Goal: Check status: Check status

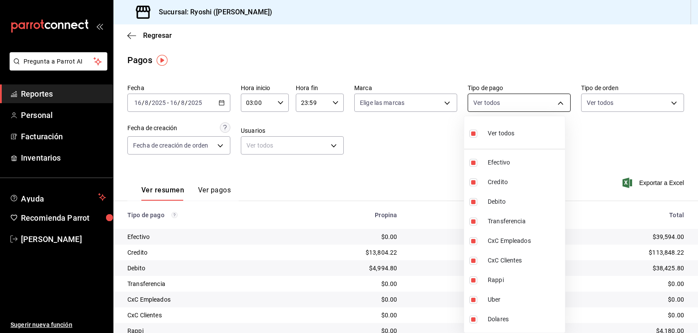
click at [552, 99] on body "Pregunta a Parrot AI Reportes Personal Facturación Inventarios Ayuda Recomienda…" at bounding box center [349, 166] width 698 height 333
click at [473, 133] on input "checkbox" at bounding box center [473, 134] width 8 height 8
checkbox input "false"
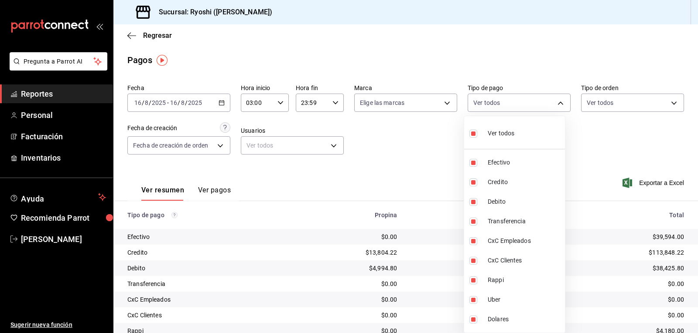
checkbox input "false"
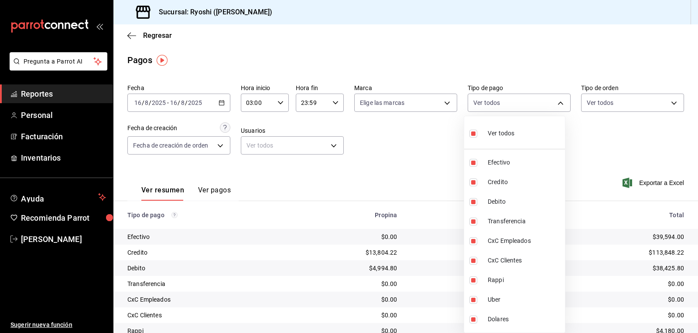
checkbox input "false"
click at [473, 183] on input "checkbox" at bounding box center [473, 183] width 8 height 8
checkbox input "true"
click at [468, 201] on li "Debito" at bounding box center [514, 202] width 101 height 20
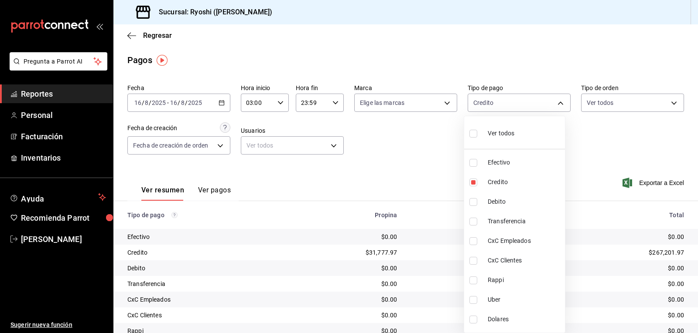
type input "9b0685d2-7f5d-4ede-a6b4-58a2ffcbf3cd,4fc1f123-1106-4d46-a6dc-4994d0550367"
checkbox input "true"
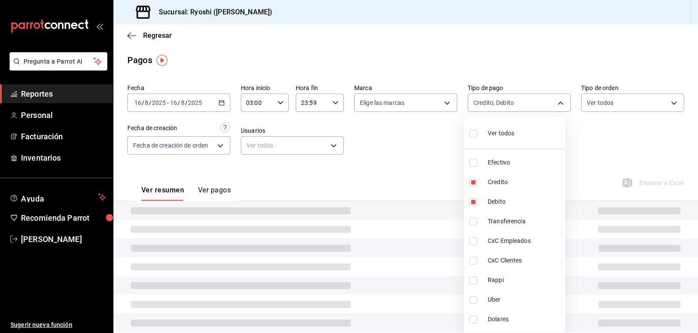
click at [443, 211] on div at bounding box center [349, 166] width 698 height 333
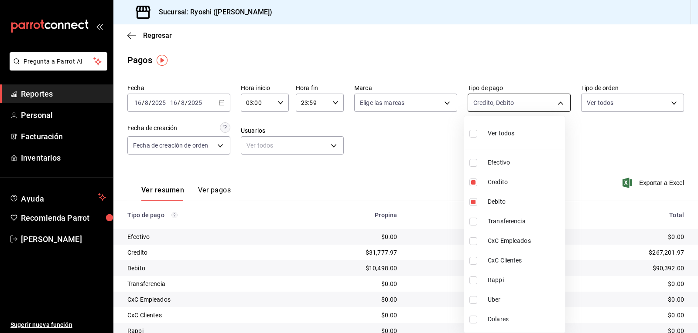
click at [555, 104] on body "Pregunta a Parrot AI Reportes Personal Facturación Inventarios Ayuda Recomienda…" at bounding box center [349, 166] width 698 height 333
click at [474, 182] on input "checkbox" at bounding box center [473, 183] width 8 height 8
checkbox input "false"
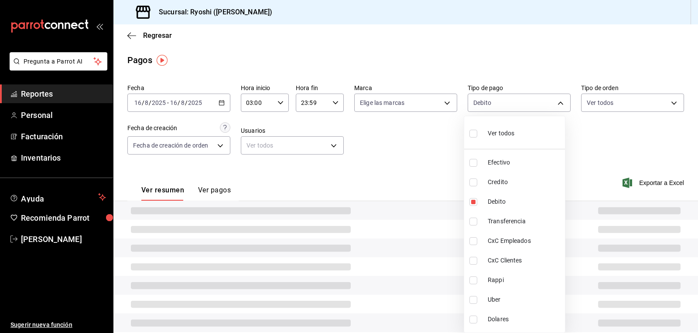
type input "4fc1f123-1106-4d46-a6dc-4994d0550367"
click at [474, 182] on input "checkbox" at bounding box center [473, 183] width 8 height 8
checkbox input "true"
type input "4fc1f123-1106-4d46-a6dc-4994d0550367,9b0685d2-7f5d-4ede-a6b4-58a2ffcbf3cd"
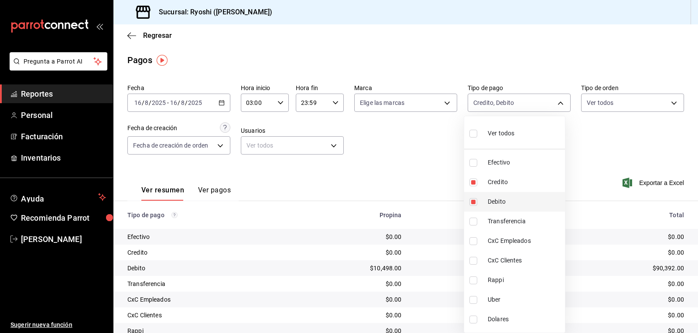
click at [473, 203] on input "checkbox" at bounding box center [473, 202] width 8 height 8
checkbox input "false"
type input "9b0685d2-7f5d-4ede-a6b4-58a2ffcbf3cd"
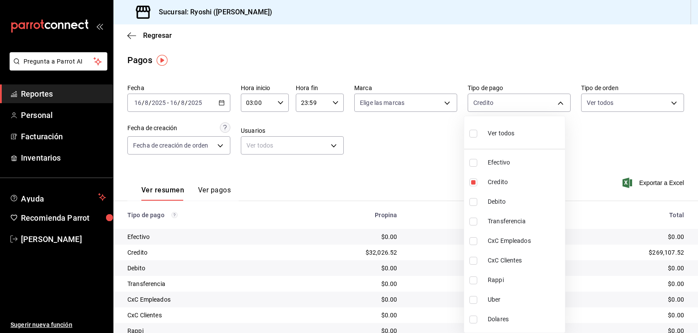
click at [473, 203] on input "checkbox" at bounding box center [473, 202] width 8 height 8
checkbox input "true"
type input "9b0685d2-7f5d-4ede-a6b4-58a2ffcbf3cd,4fc1f123-1106-4d46-a6dc-4994d0550367"
click at [277, 102] on div at bounding box center [349, 166] width 698 height 333
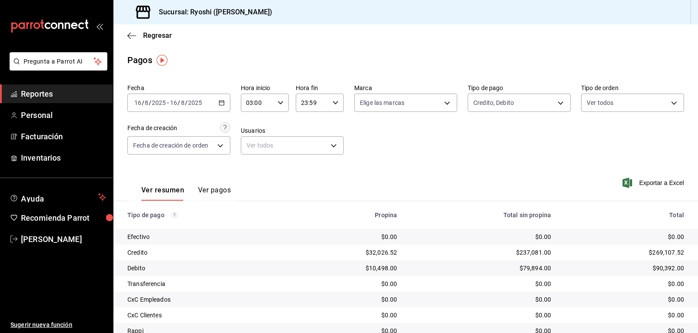
click at [278, 102] on icon "button" at bounding box center [280, 103] width 6 height 6
click at [250, 167] on span "05" at bounding box center [251, 166] width 10 height 7
type input "05:00"
click at [478, 174] on div at bounding box center [349, 166] width 698 height 333
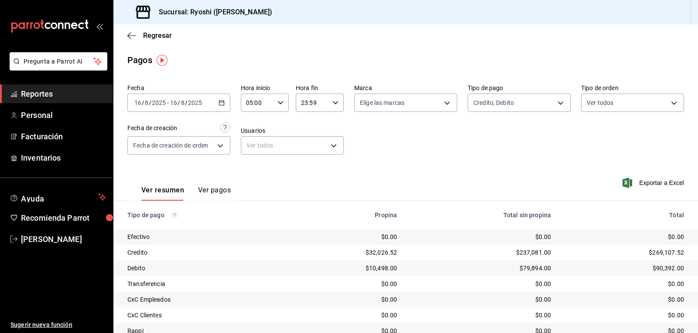
scroll to position [67, 0]
